Goal: Task Accomplishment & Management: Manage account settings

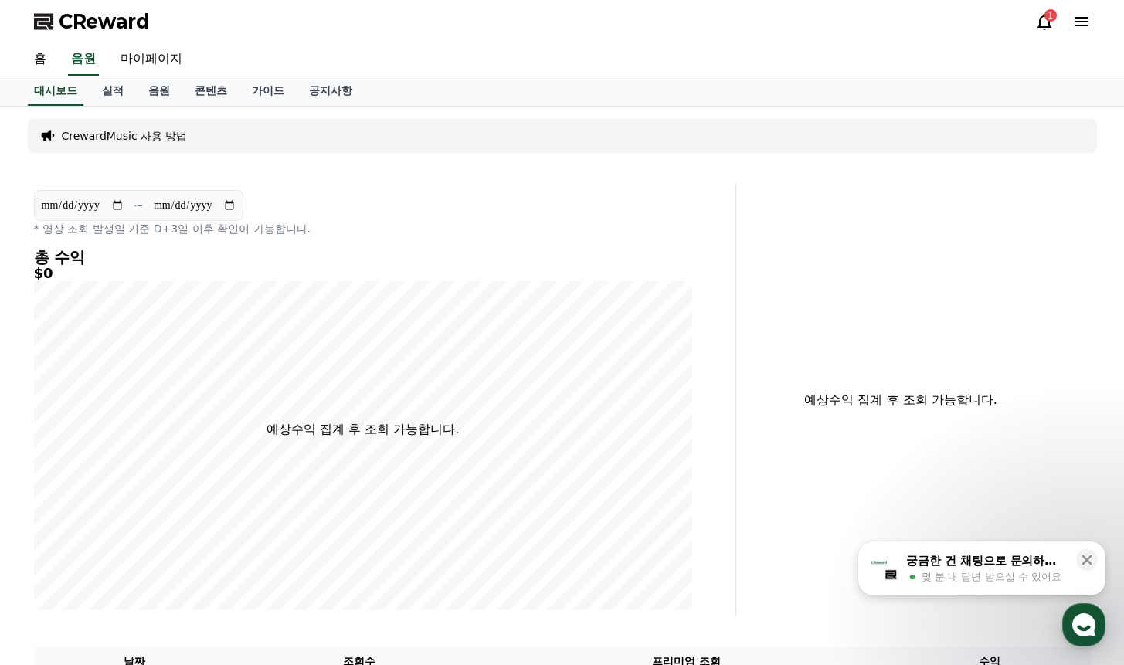
click at [1042, 22] on icon at bounding box center [1044, 21] width 19 height 19
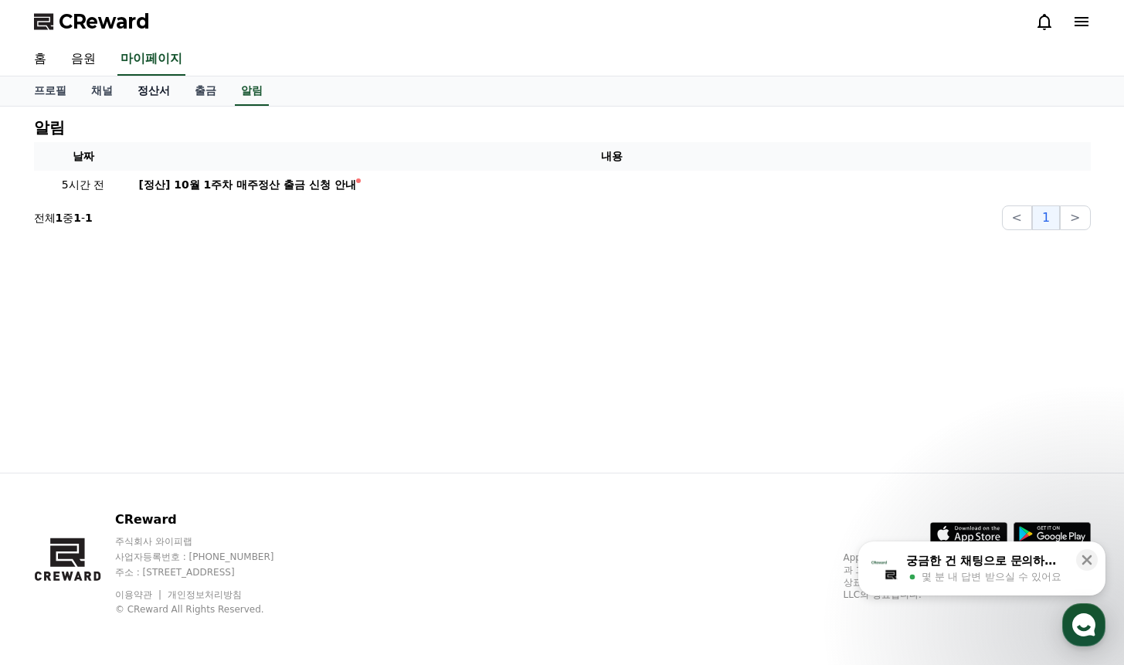
click at [147, 91] on link "정산서" at bounding box center [153, 90] width 57 height 29
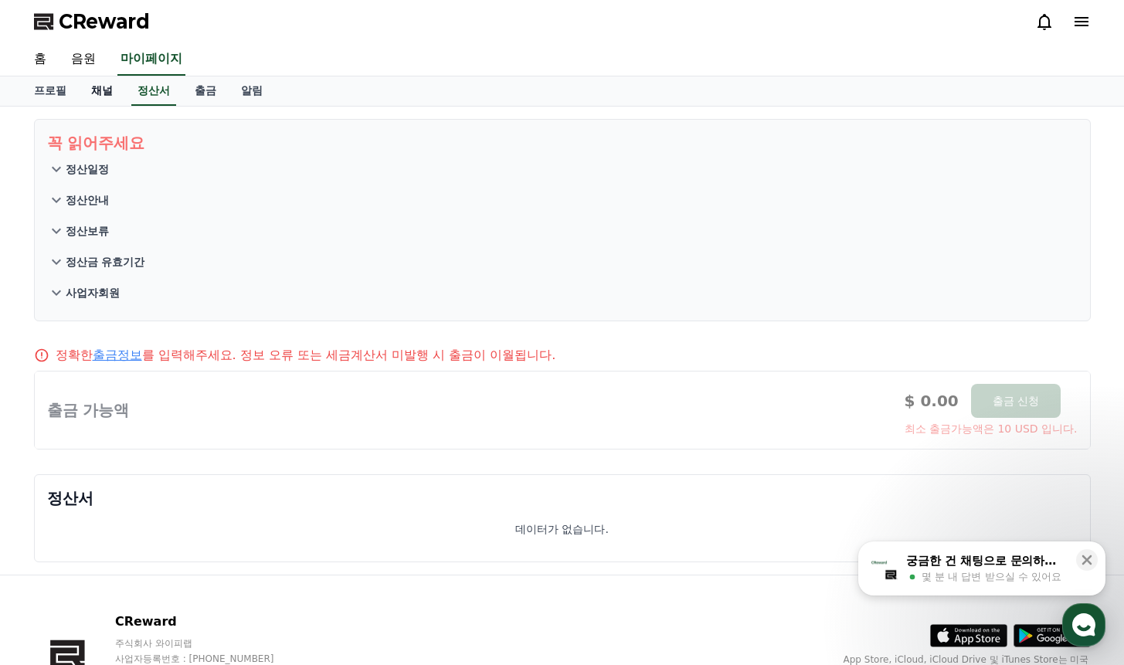
click at [104, 96] on link "채널" at bounding box center [102, 90] width 46 height 29
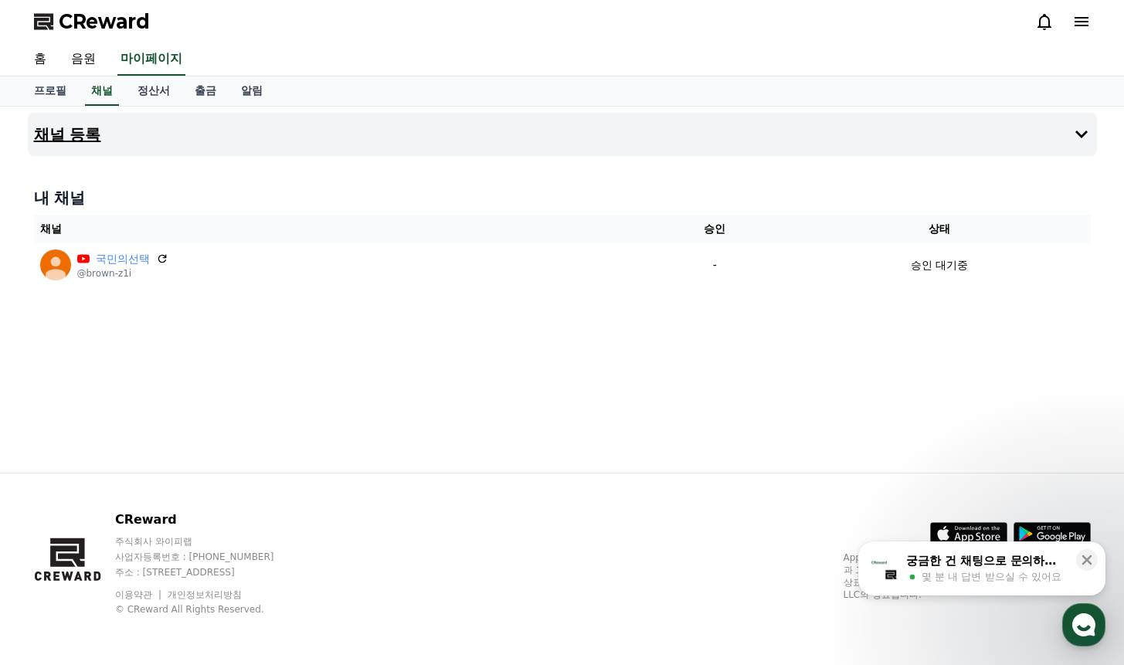
click at [1088, 135] on icon at bounding box center [1081, 134] width 19 height 19
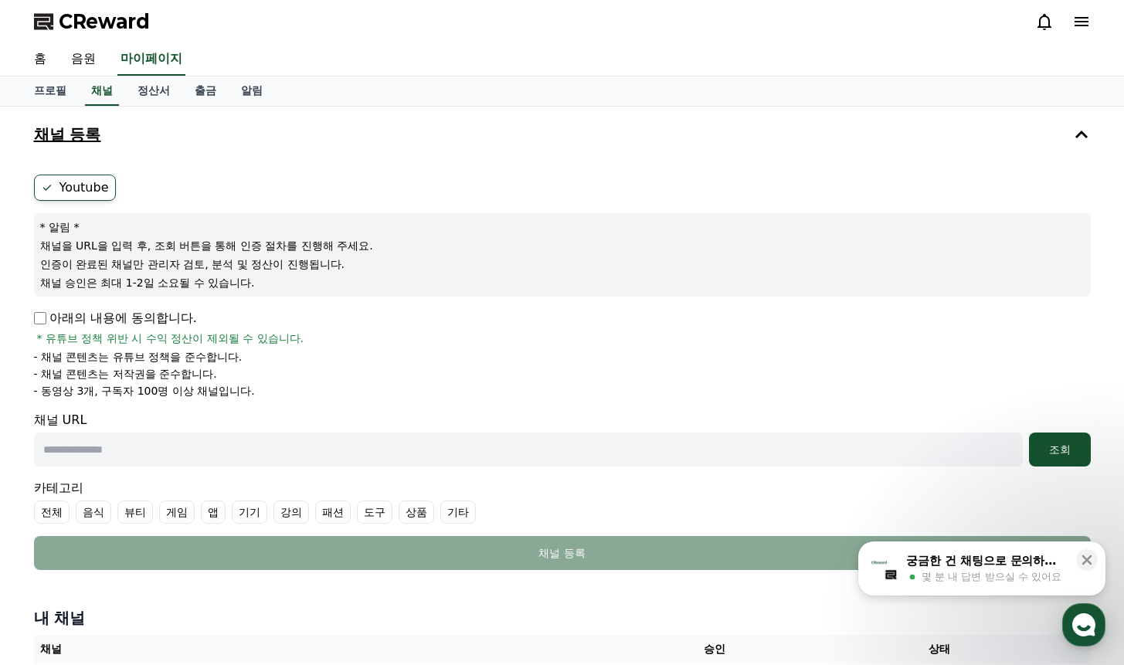
click at [328, 450] on input "text" at bounding box center [528, 450] width 989 height 34
paste input "**********"
type input "**********"
click at [1049, 452] on div "조회" at bounding box center [1059, 449] width 49 height 15
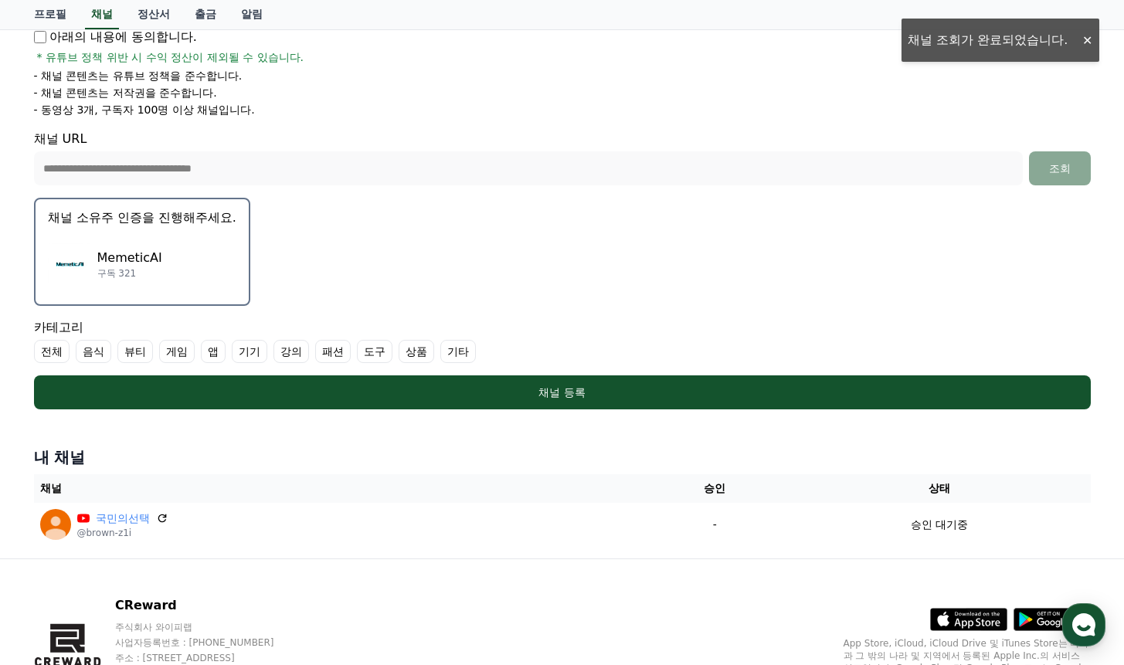
scroll to position [309, 0]
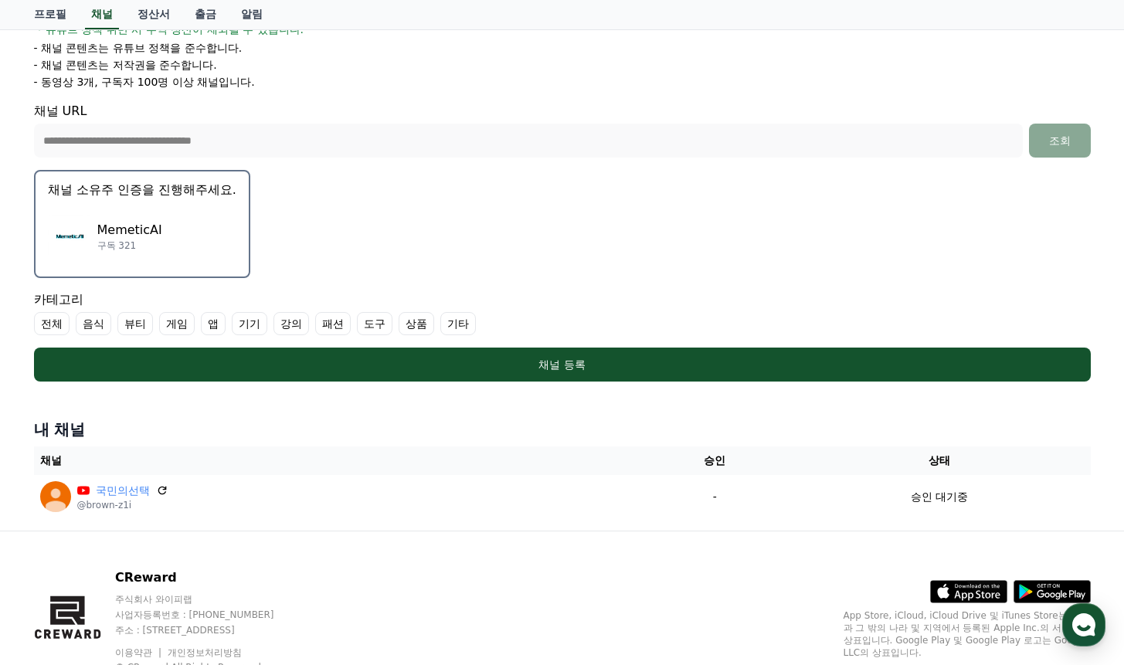
click at [458, 328] on label "기타" at bounding box center [458, 323] width 36 height 23
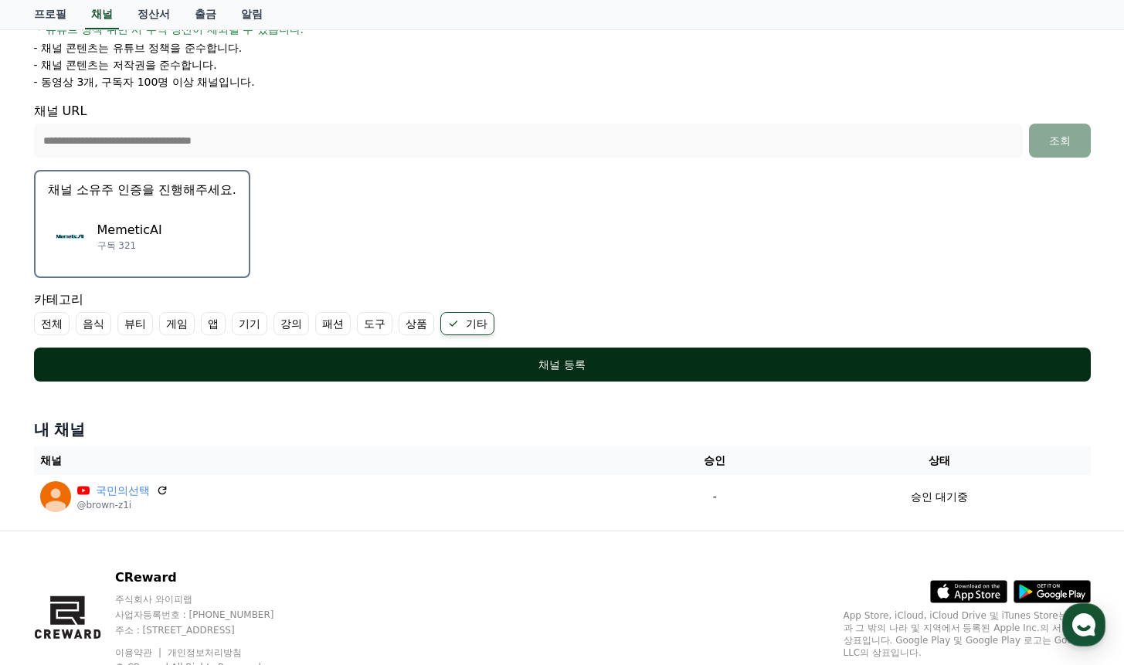
click at [518, 363] on div "채널 등록" at bounding box center [562, 364] width 995 height 15
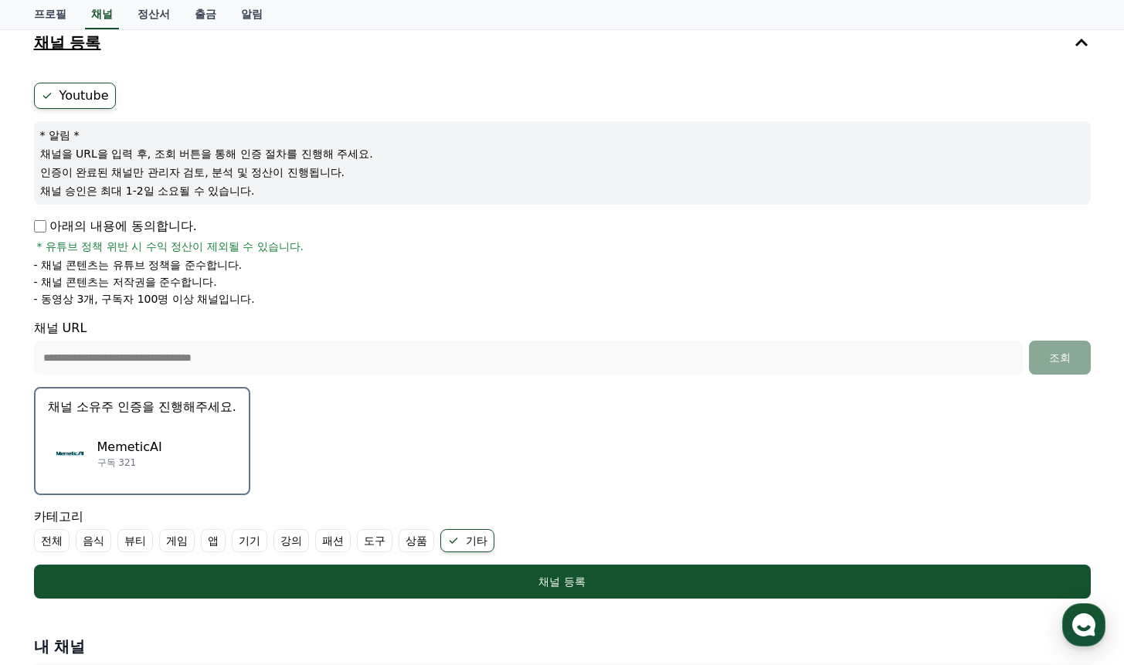
scroll to position [232, 0]
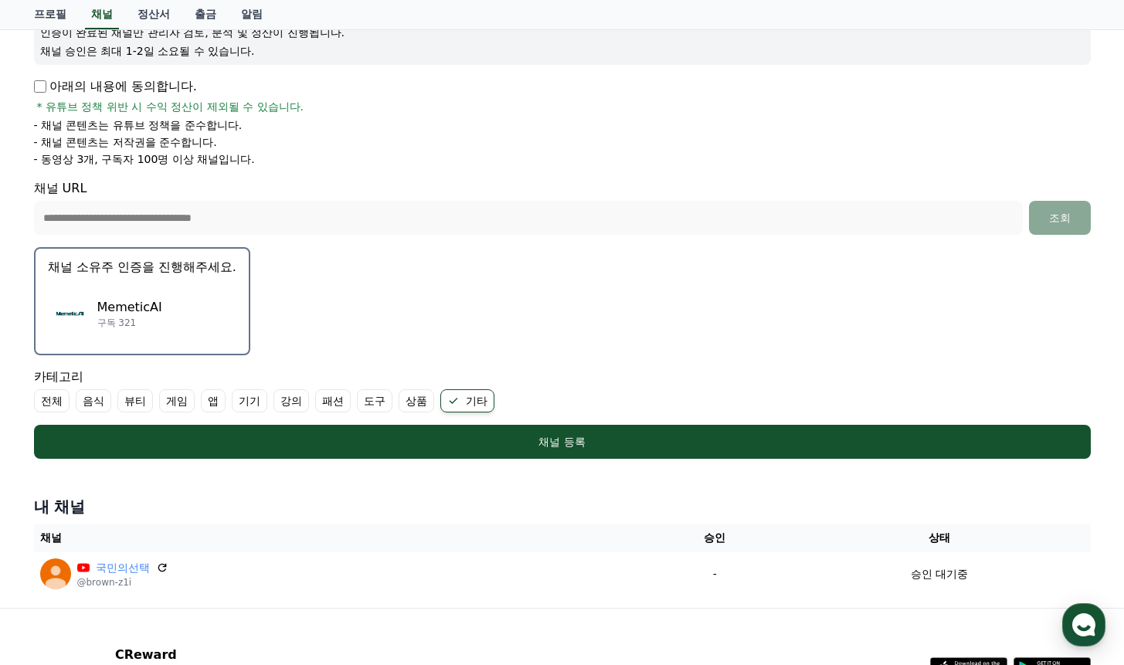
click at [102, 301] on p "MemeticAI" at bounding box center [129, 307] width 65 height 19
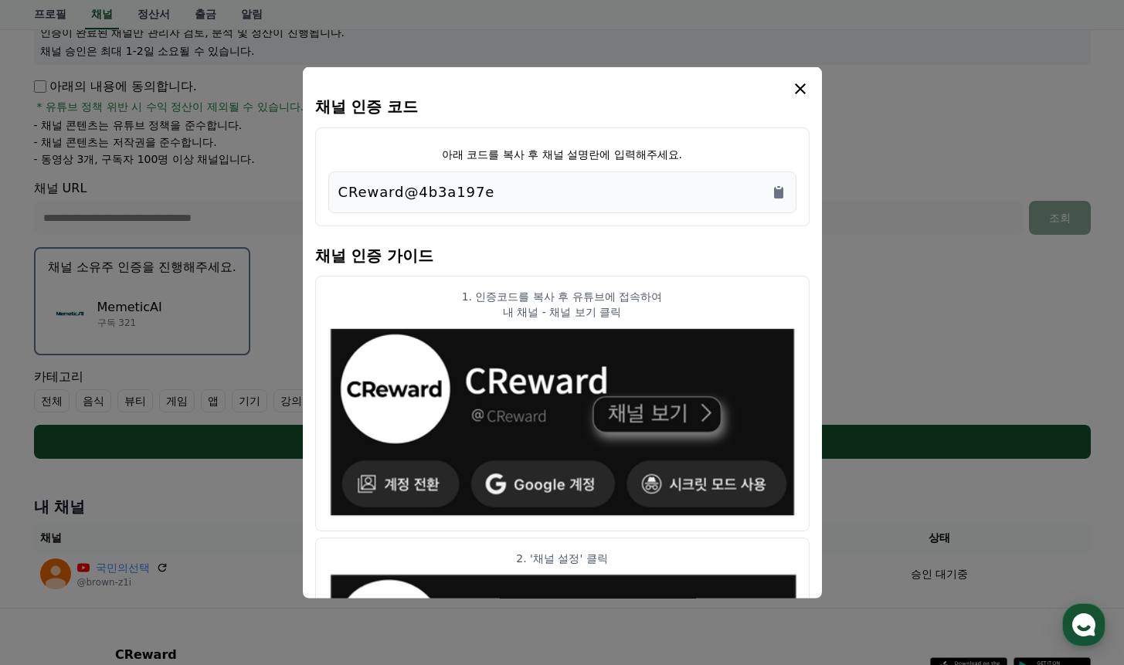
click at [132, 316] on button "close modal" at bounding box center [562, 332] width 1124 height 665
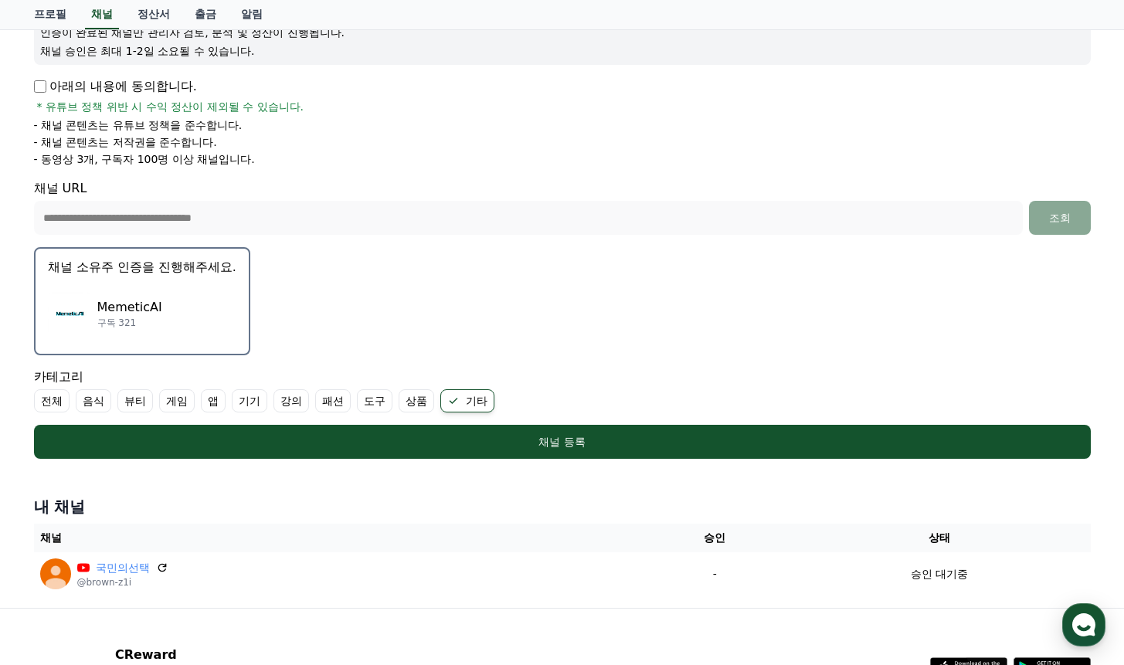
click at [141, 311] on p "MemeticAI" at bounding box center [129, 307] width 65 height 19
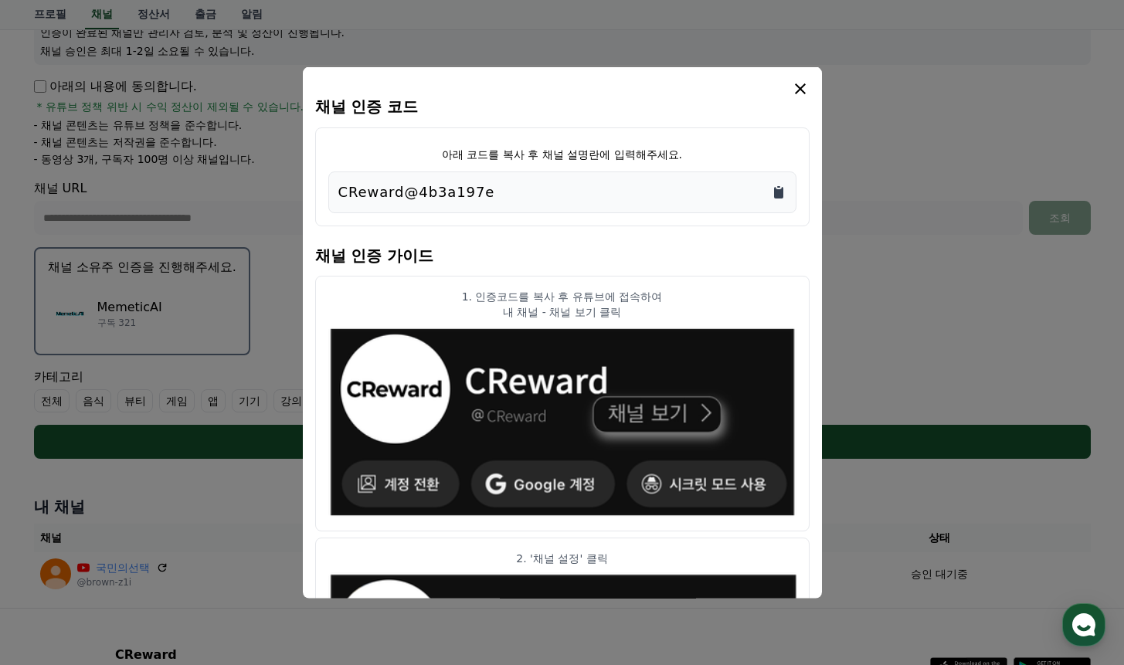
click at [773, 186] on icon "Copy to clipboard" at bounding box center [778, 191] width 15 height 15
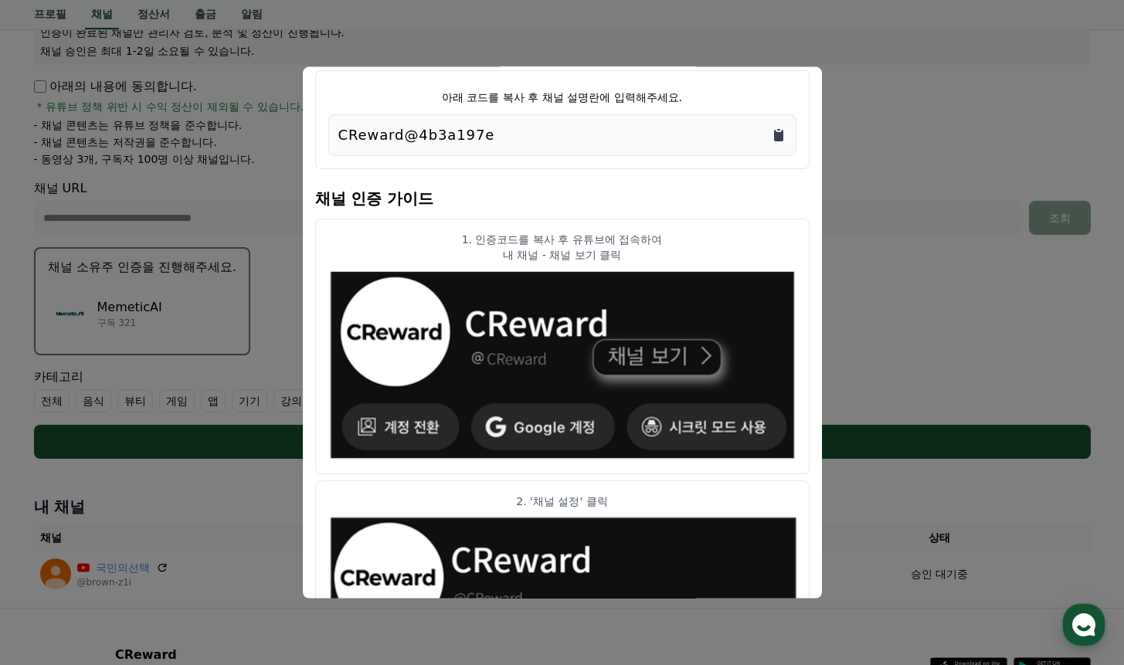
scroll to position [0, 0]
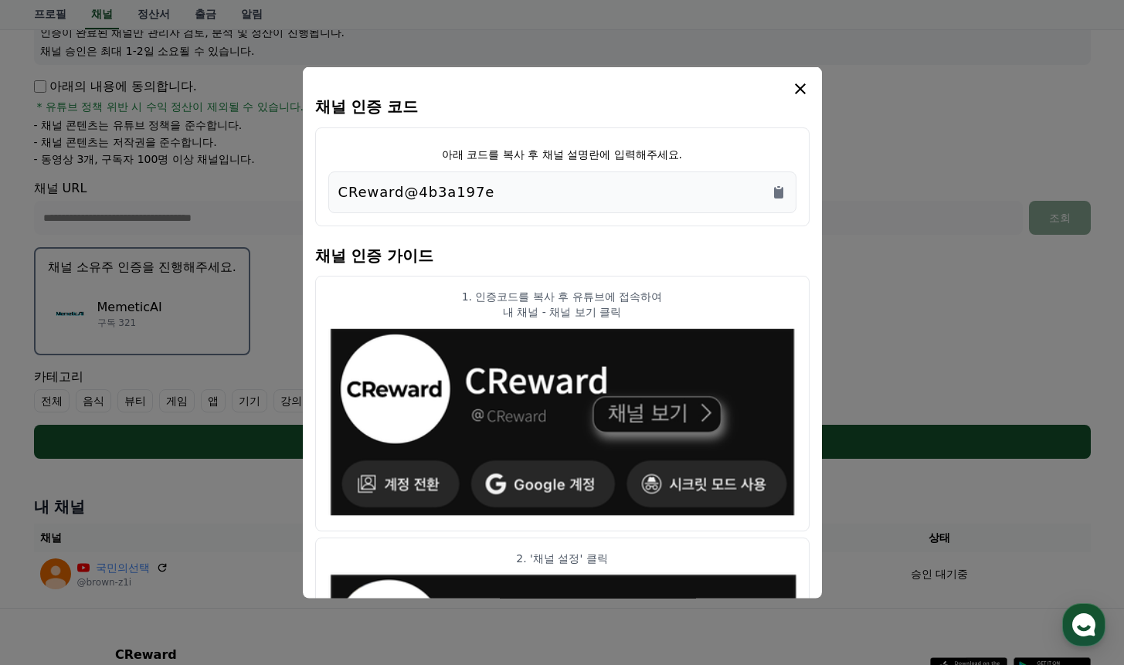
click at [801, 92] on icon "modal" at bounding box center [800, 88] width 19 height 19
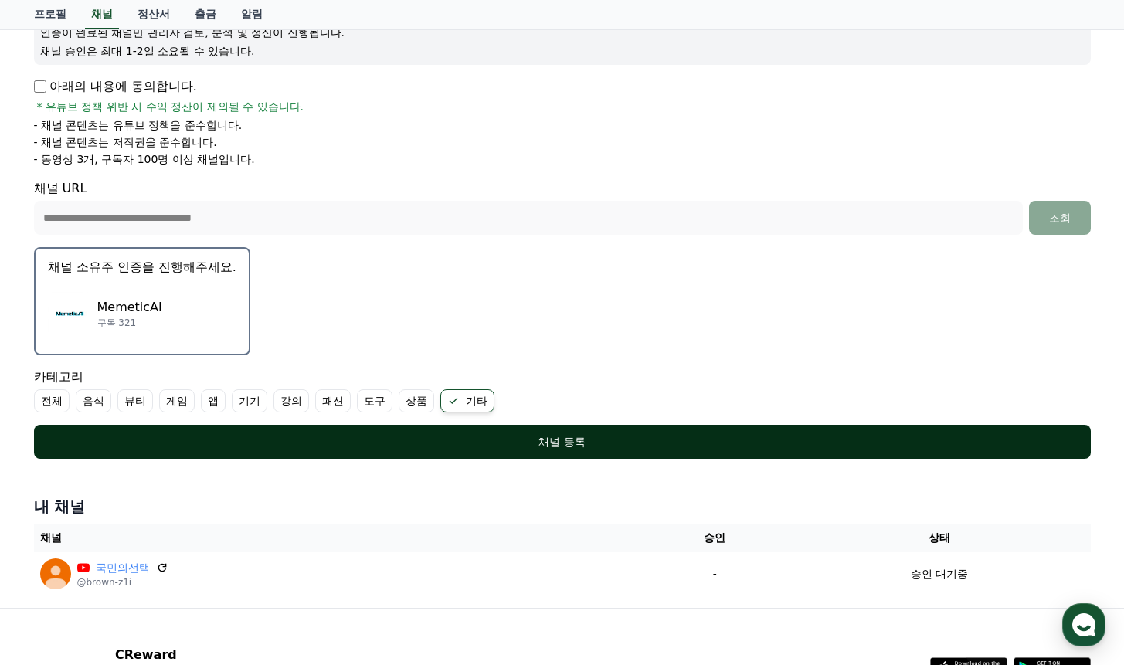
click at [559, 443] on div "채널 등록" at bounding box center [562, 441] width 995 height 15
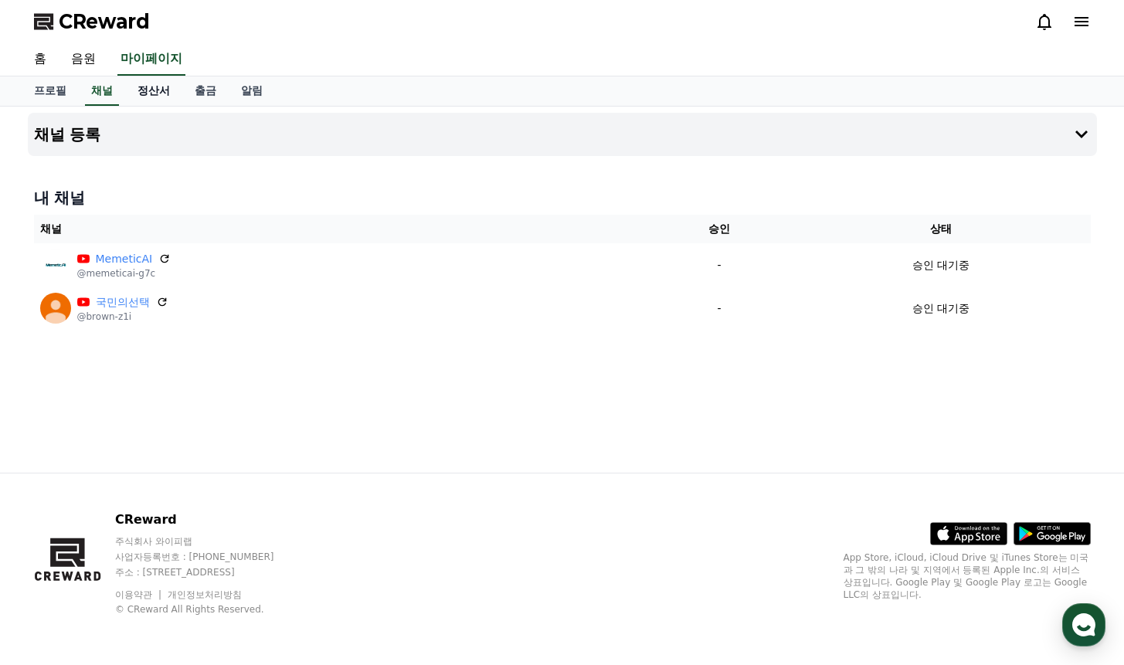
click at [151, 92] on link "정산서" at bounding box center [153, 90] width 57 height 29
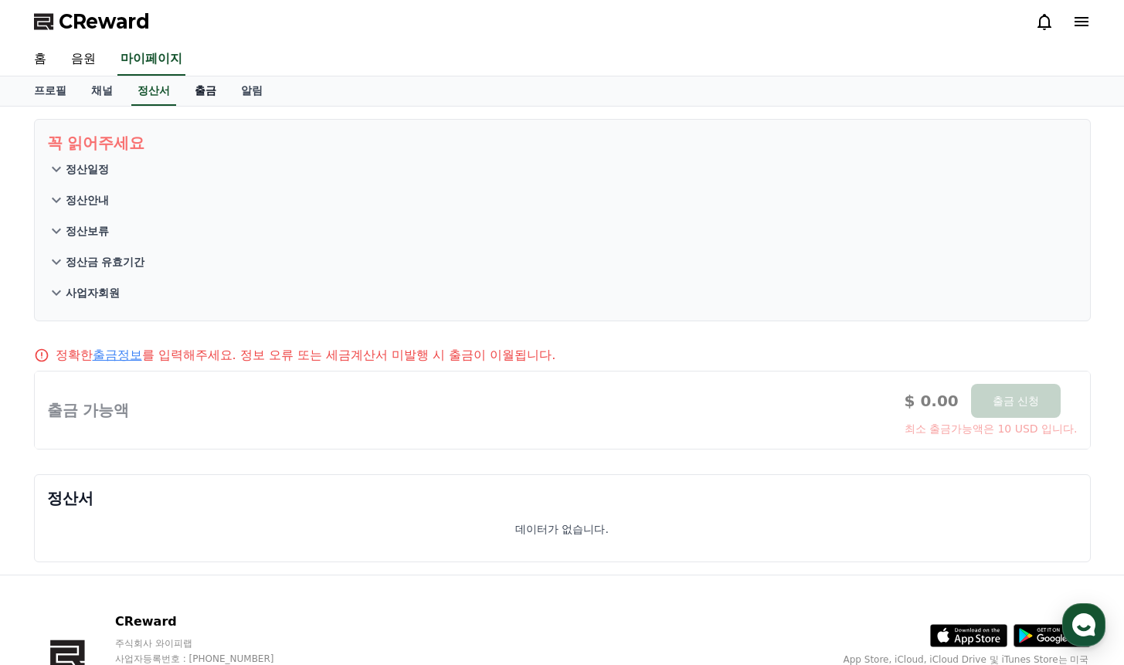
click at [186, 92] on link "출금" at bounding box center [205, 90] width 46 height 29
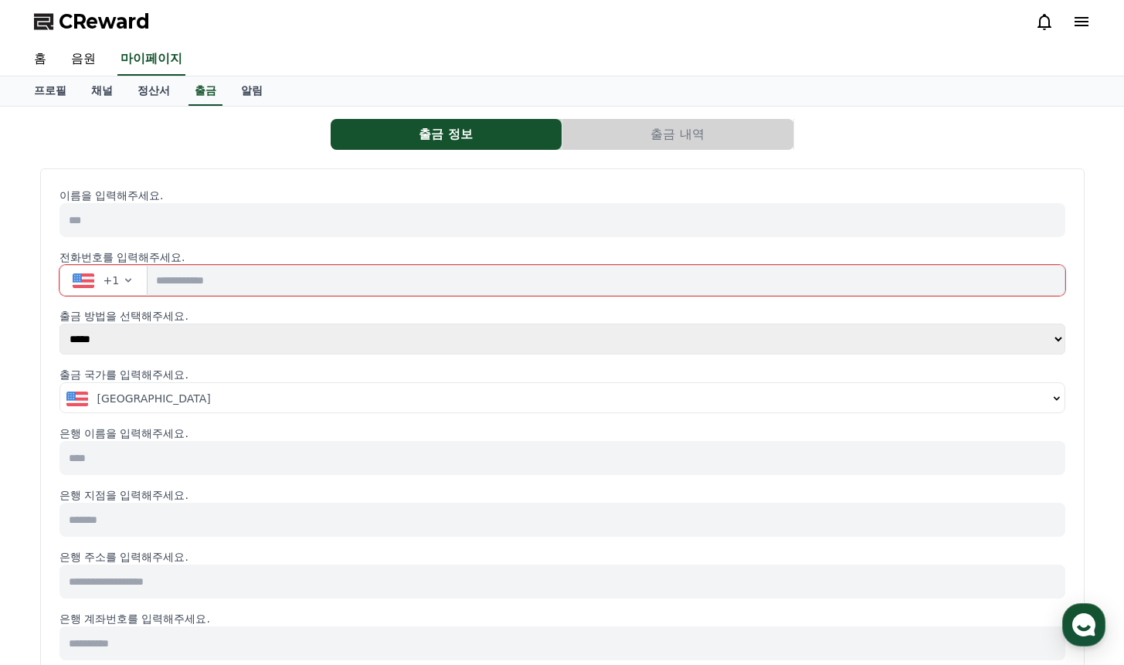
click at [90, 19] on span "CReward" at bounding box center [104, 21] width 91 height 25
